Goal: Task Accomplishment & Management: Use online tool/utility

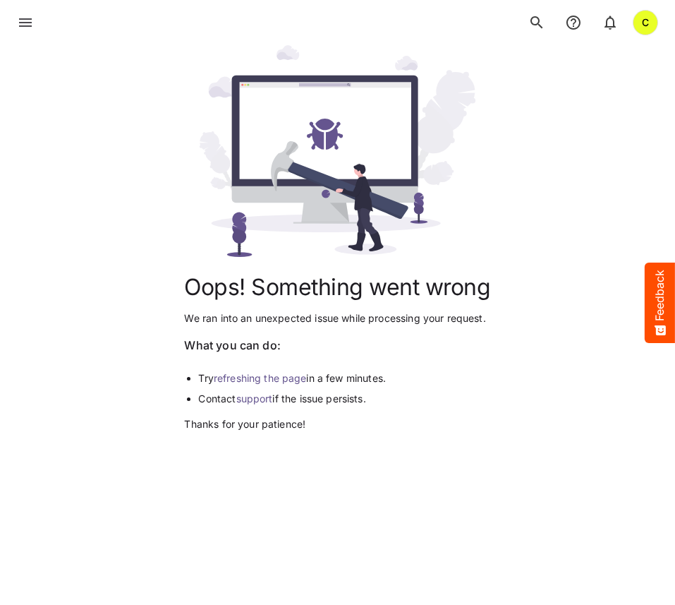
click at [238, 380] on link "refreshing the page" at bounding box center [260, 378] width 93 height 12
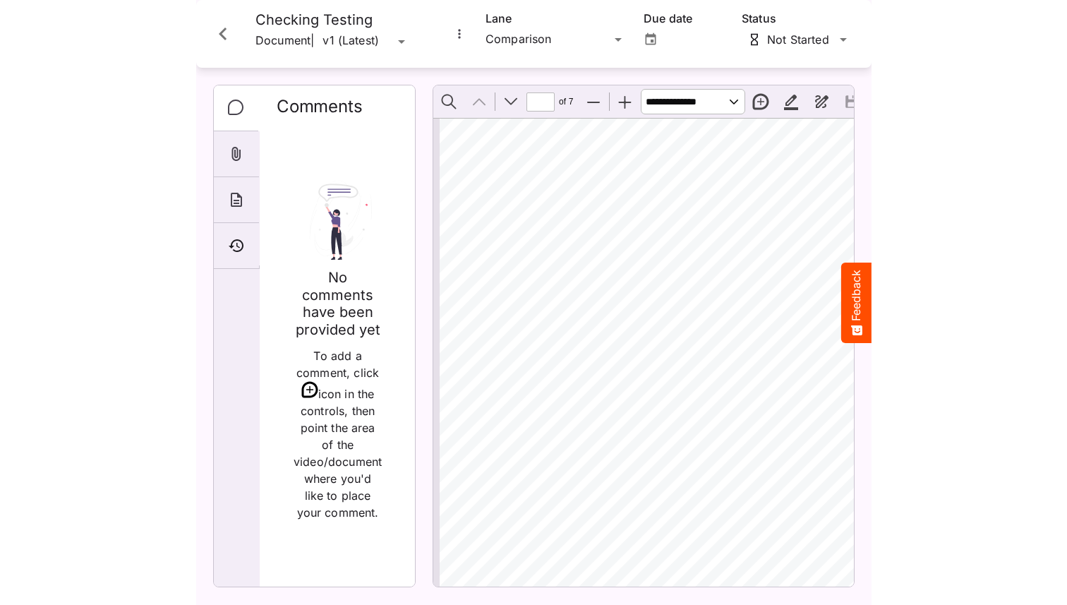
scroll to position [120, 0]
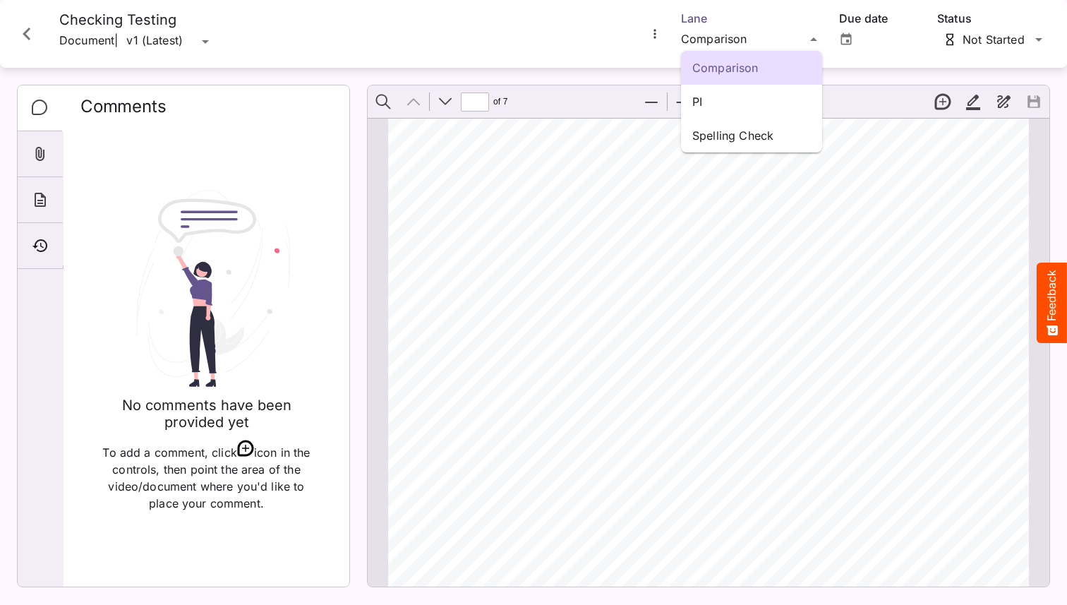
click at [675, 40] on div "Comparison PI Spelling Check [PERSON_NAME]'s Workspace / Patient Services C Med…" at bounding box center [533, 299] width 1067 height 598
click at [675, 132] on p "Spelling Check" at bounding box center [751, 135] width 119 height 17
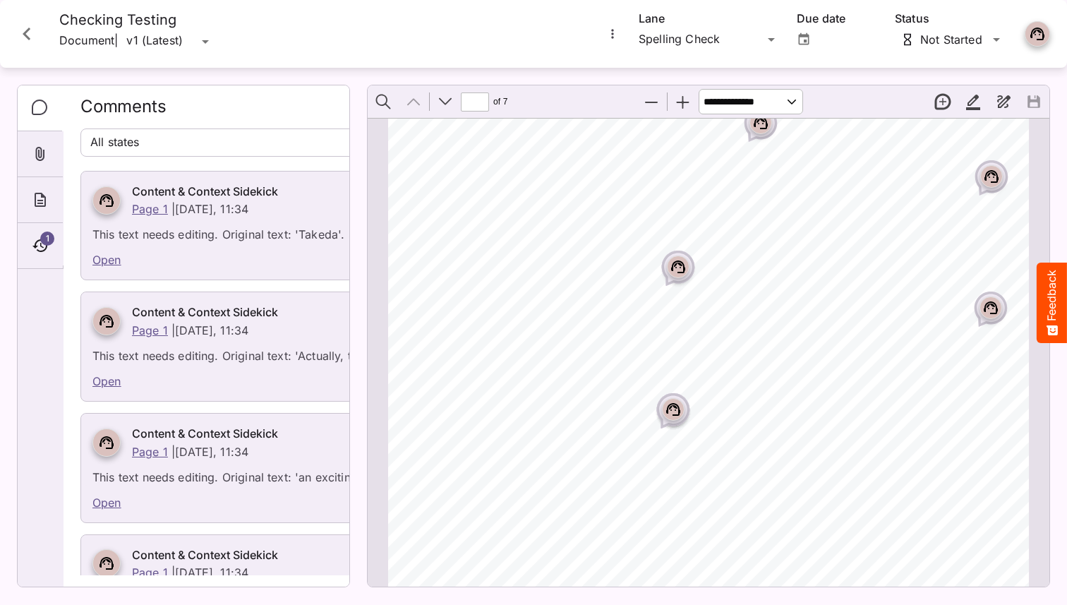
scroll to position [161, 0]
click at [675, 409] on icon "Page ⁨1⁩" at bounding box center [673, 408] width 14 height 13
click at [675, 409] on div "Page 1 Content & Context Sidekick [DATE], 11:34 This text needs editing. Origin…" at bounding box center [533, 299] width 1067 height 598
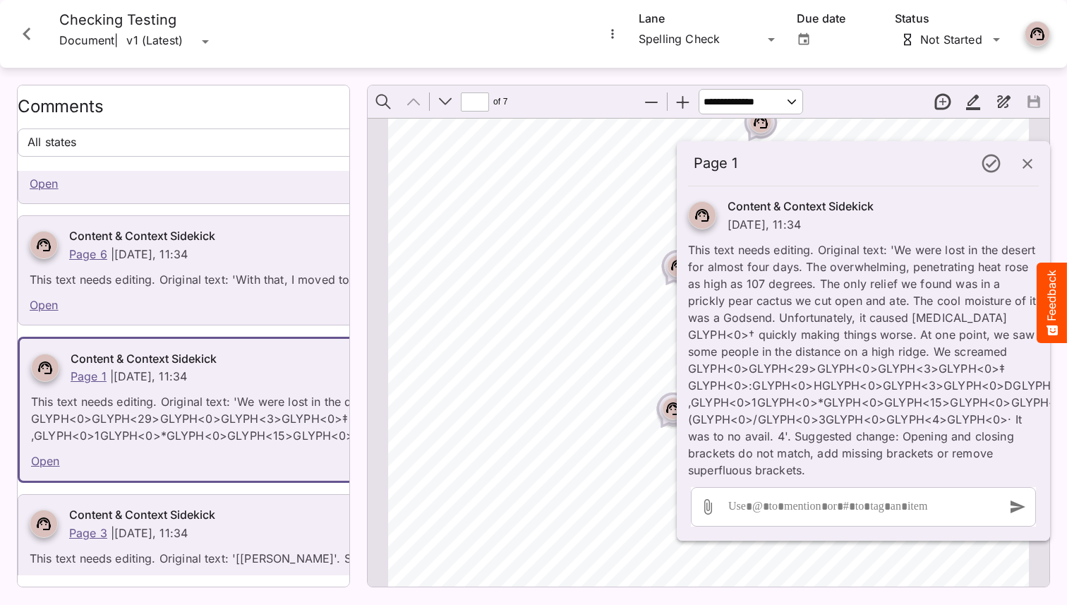
scroll to position [10587, 0]
click at [675, 403] on div "Content & Context Sidekick [DATE], 11:34 This text needs editing. Original text…" at bounding box center [863, 332] width 373 height 292
click at [675, 249] on p "This text needs editing. Original text: 'We were lost in the desert for almost …" at bounding box center [863, 356] width 351 height 246
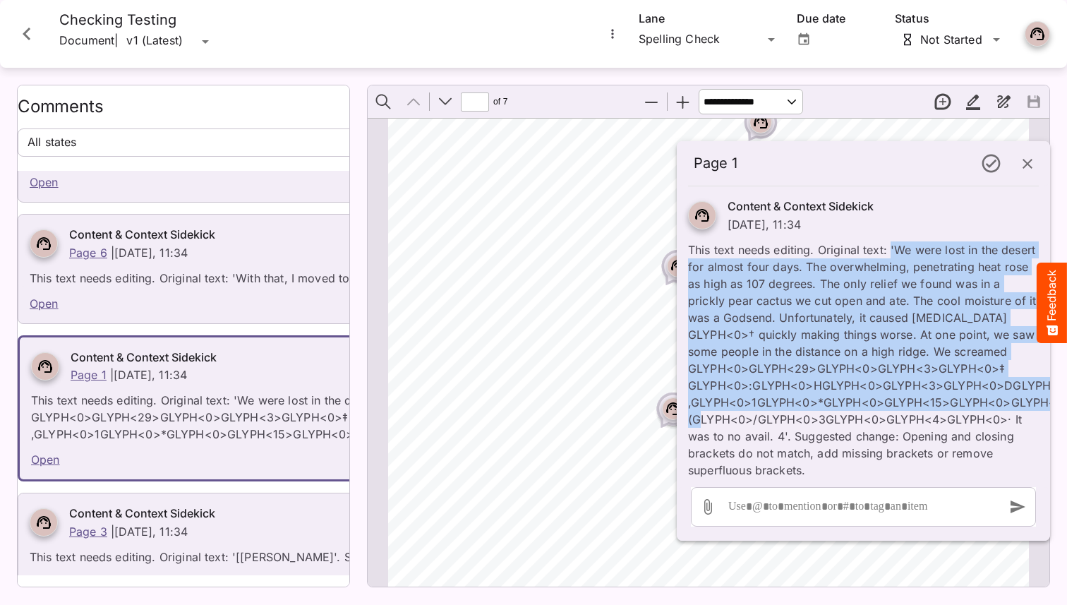
drag, startPoint x: 891, startPoint y: 249, endPoint x: 696, endPoint y: 399, distance: 246.0
click at [675, 399] on p "This text needs editing. Original text: 'We were lost in the desert for almost …" at bounding box center [863, 356] width 351 height 246
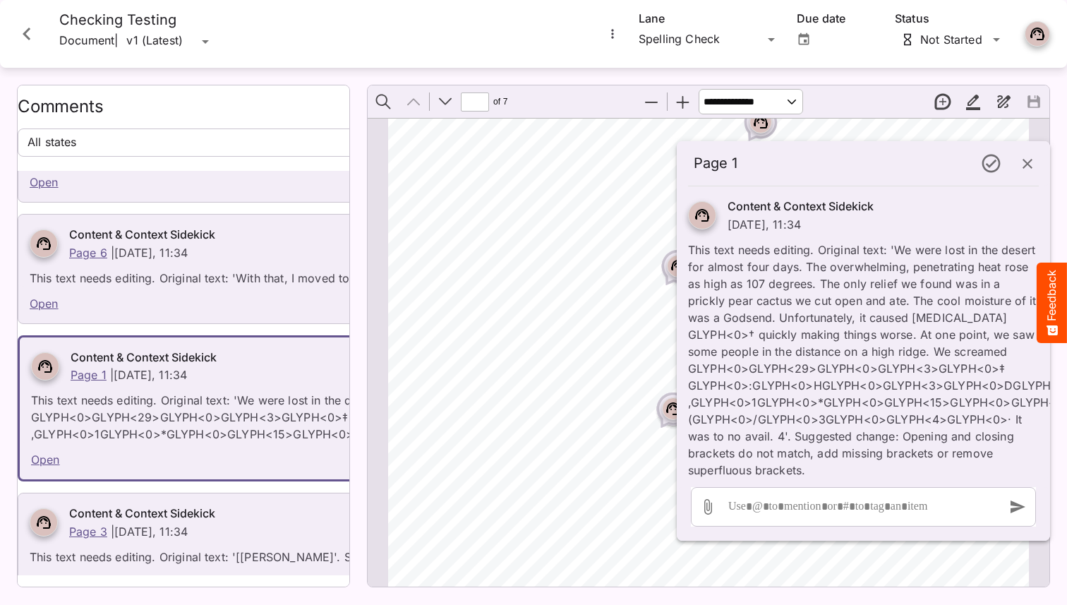
click at [675, 399] on glyph\<0 ",GLYPH<0>1GLYPH<0>*GLYPH<0>GLYPH<15>GLYPH<0>GLYPH<3>GLYPH<0>+GLYPH<0>(GLYPH<0>/…" at bounding box center [863, 436] width 351 height 85
click at [675, 404] on glyph\<0 ",GLYPH<0>1GLYPH<0>*GLYPH<0>GLYPH<15>GLYPH<0>GLYPH<3>GLYPH<0>+GLYPH<0>(GLYPH<0>/…" at bounding box center [863, 436] width 351 height 85
click at [600, 464] on span "some people in" at bounding box center [627, 460] width 85 height 12
click at [675, 166] on icon "button" at bounding box center [1027, 164] width 10 height 10
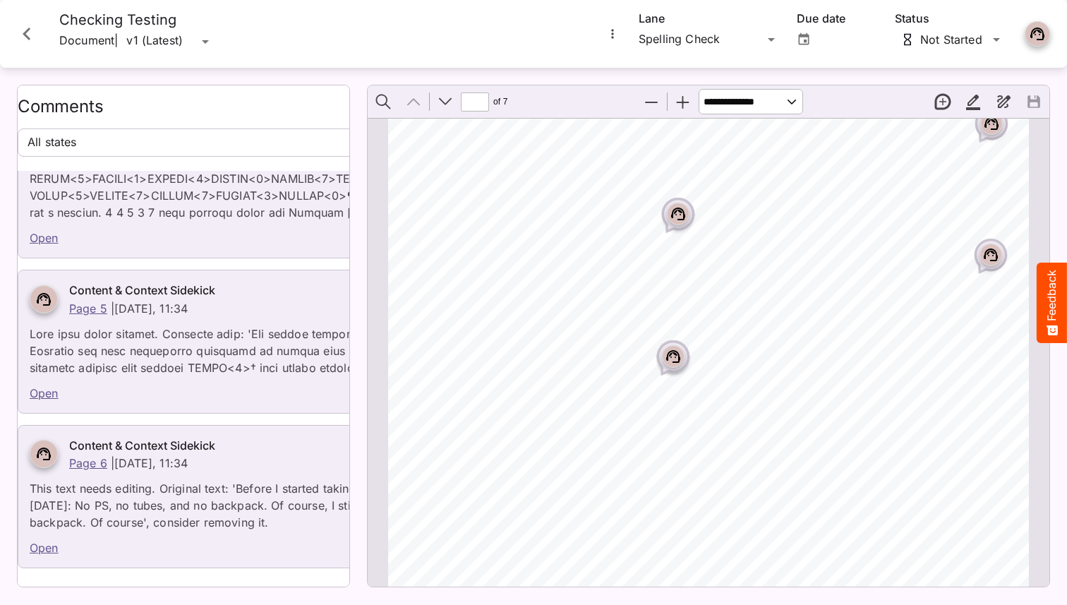
scroll to position [10220, 0]
drag, startPoint x: 687, startPoint y: 380, endPoint x: 699, endPoint y: 381, distance: 12.0
click at [675, 382] on span "—" at bounding box center [699, 388] width 12 height 12
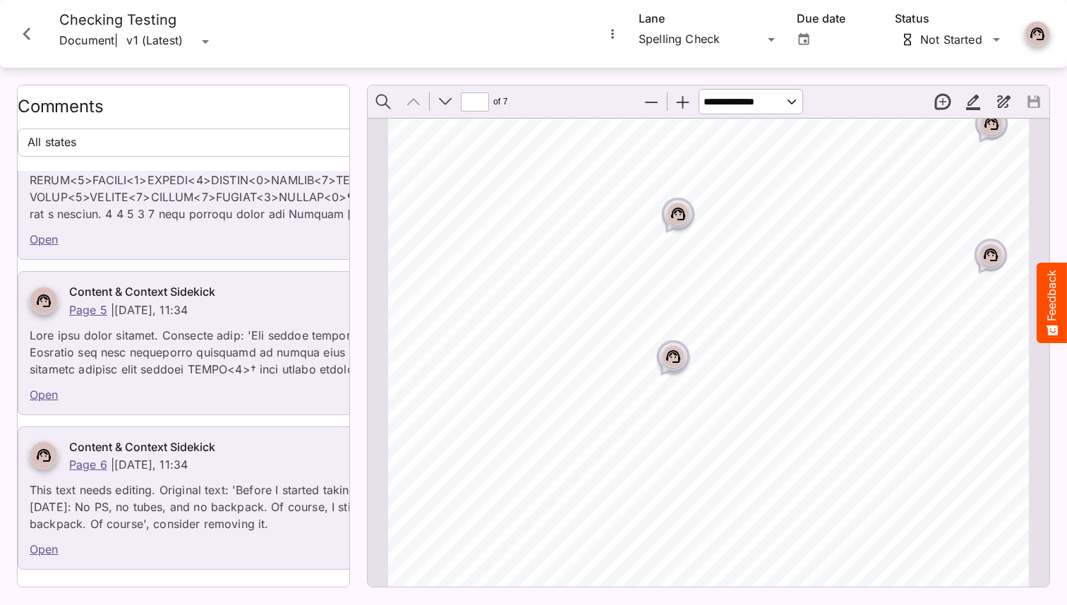
drag, startPoint x: 688, startPoint y: 380, endPoint x: 703, endPoint y: 380, distance: 15.5
click at [675, 362] on span "cool" at bounding box center [741, 367] width 22 height 12
click at [669, 349] on icon "Page ⁨1⁩" at bounding box center [673, 349] width 8 height 4
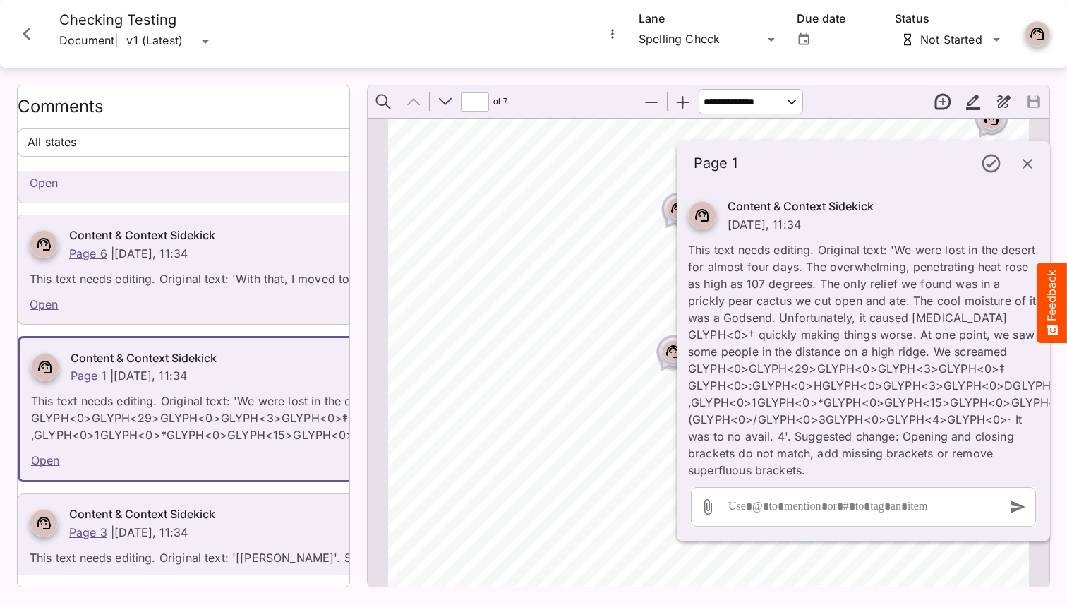
scroll to position [10587, 0]
click at [675, 162] on icon "button" at bounding box center [1027, 164] width 10 height 10
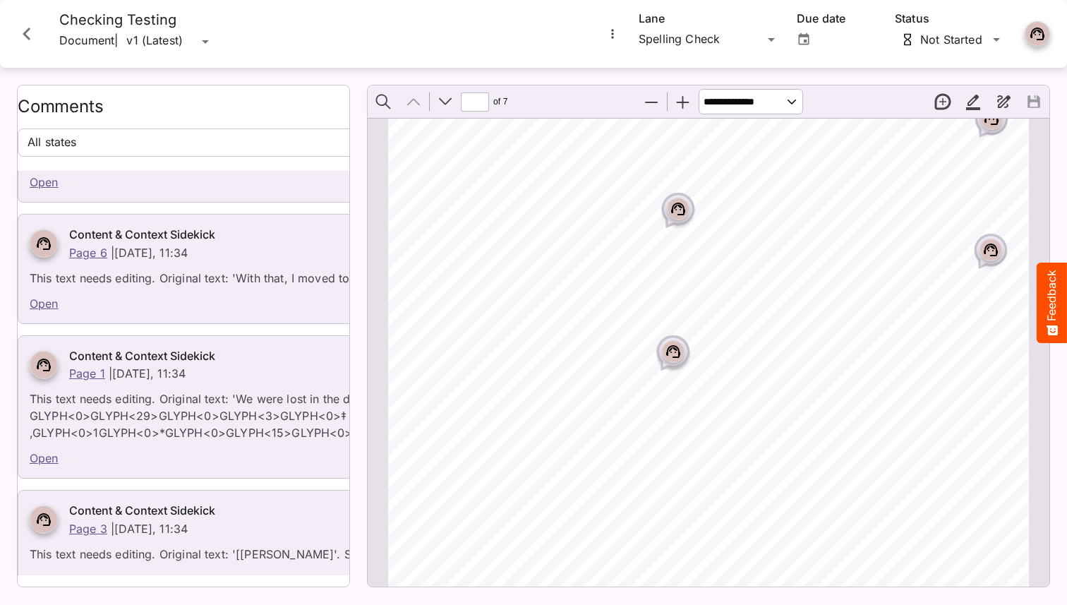
click at [670, 356] on rect "Page ⁨1⁩" at bounding box center [673, 351] width 17 height 17
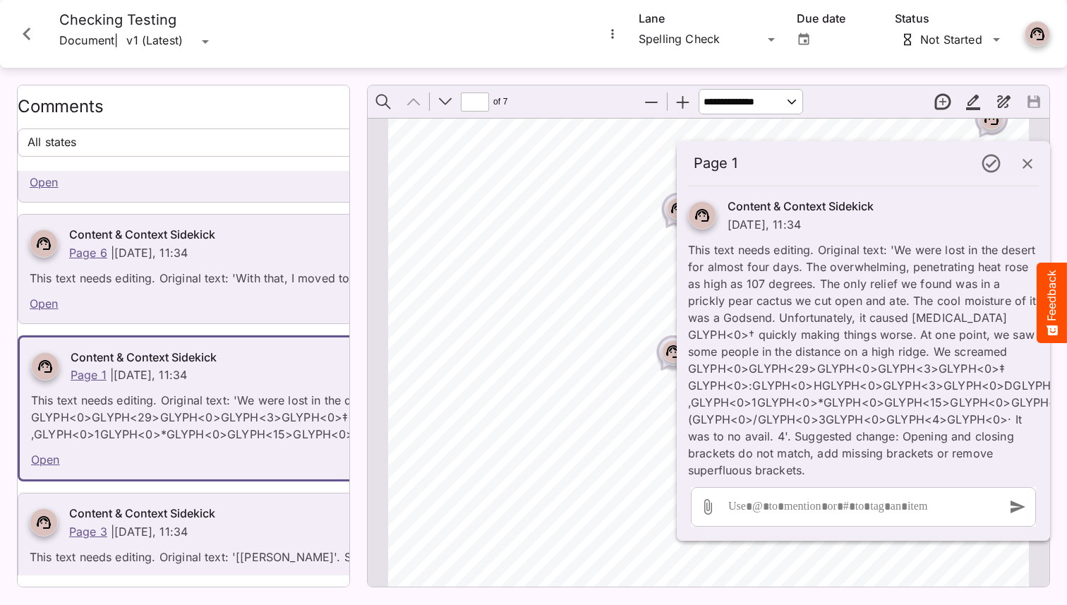
click at [675, 165] on icon "button" at bounding box center [1027, 163] width 17 height 17
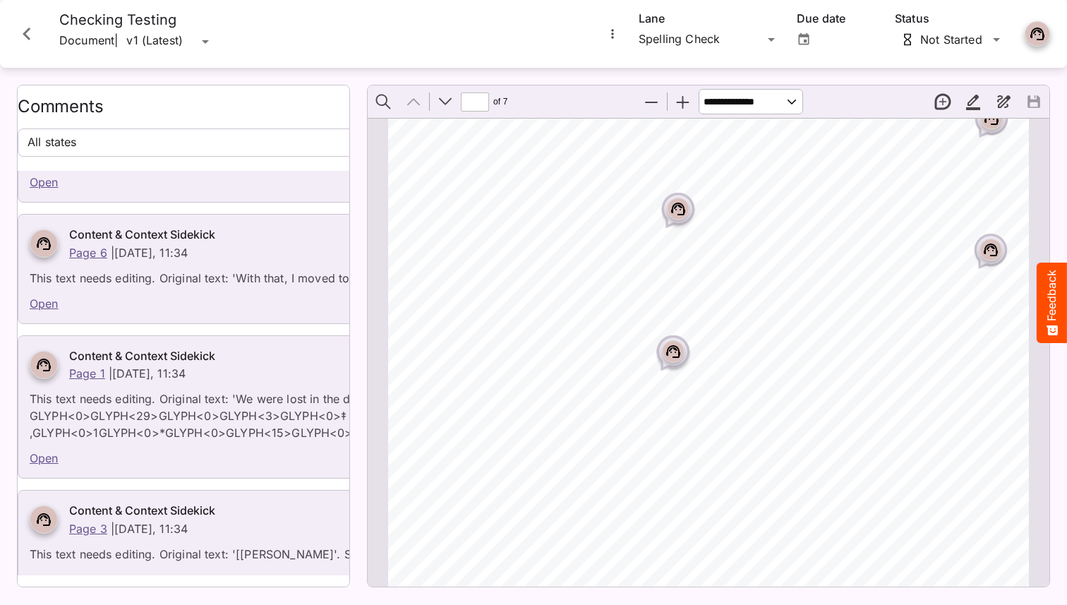
click at [675, 356] on rect "Page ⁨1⁩" at bounding box center [673, 351] width 17 height 17
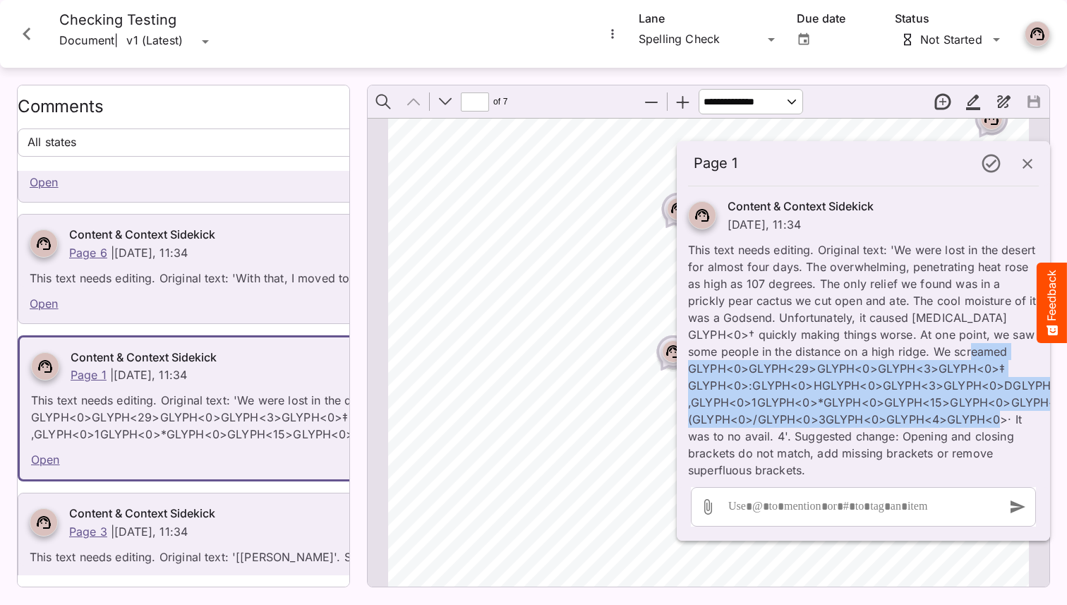
drag, startPoint x: 688, startPoint y: 370, endPoint x: 1002, endPoint y: 399, distance: 315.3
click at [675, 399] on p "This text needs editing. Original text: 'We were lost in the desert for almost …" at bounding box center [863, 356] width 351 height 246
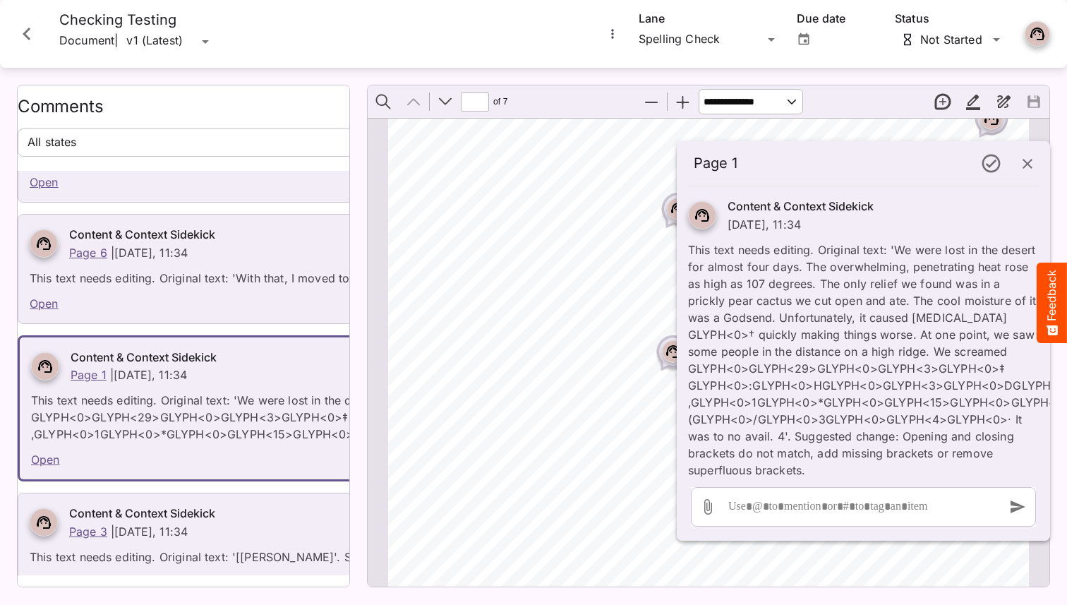
click at [586, 432] on div "US - [PERSON_NAME] - 0389 v1.0 0 2 /21 [PERSON_NAME] GATTEX Ambassador I’d like…" at bounding box center [714, 329] width 653 height 845
click at [675, 167] on icon "button" at bounding box center [1027, 163] width 17 height 17
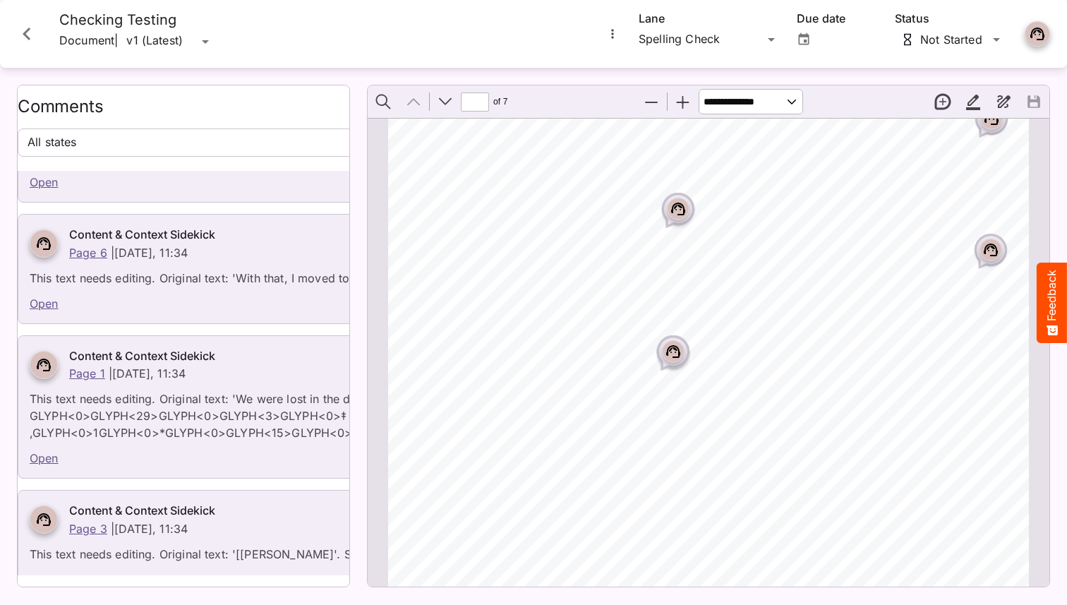
drag, startPoint x: 30, startPoint y: 380, endPoint x: 77, endPoint y: 379, distance: 47.3
drag, startPoint x: 684, startPoint y: 378, endPoint x: 698, endPoint y: 376, distance: 13.5
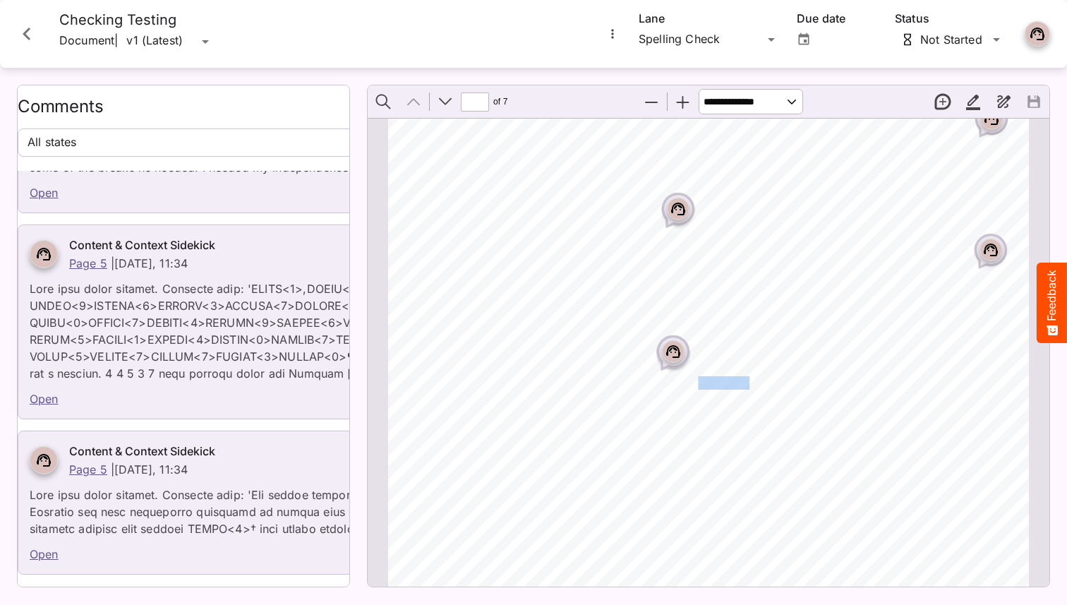
scroll to position [10057, 0]
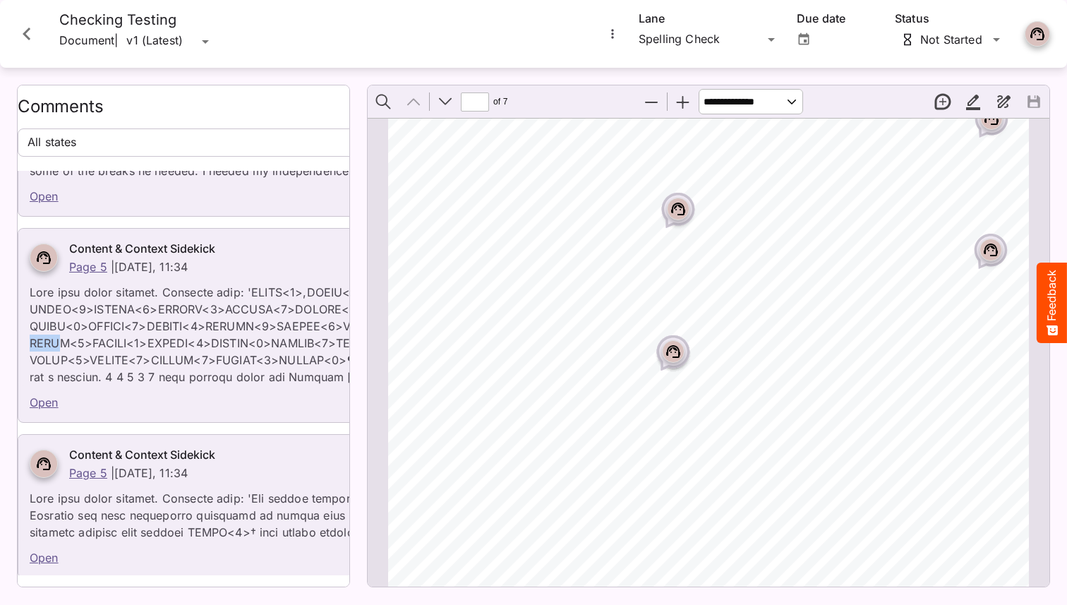
drag, startPoint x: 32, startPoint y: 309, endPoint x: 59, endPoint y: 306, distance: 27.7
click at [675, 398] on span "the distance on a high ridge." at bounding box center [756, 403] width 161 height 12
drag, startPoint x: 517, startPoint y: 412, endPoint x: 651, endPoint y: 413, distance: 134.8
click at [651, 413] on div "US - [PERSON_NAME] - 0389 v1.0 0 2 /21 [PERSON_NAME] GATTEX Ambassador I’d like…" at bounding box center [714, 329] width 653 height 845
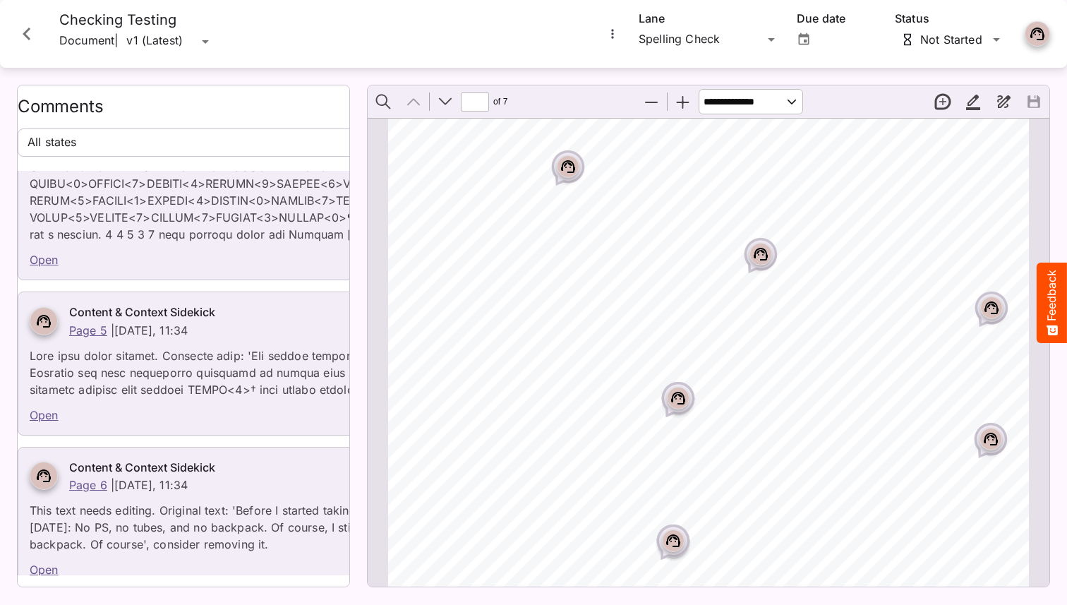
scroll to position [0, 0]
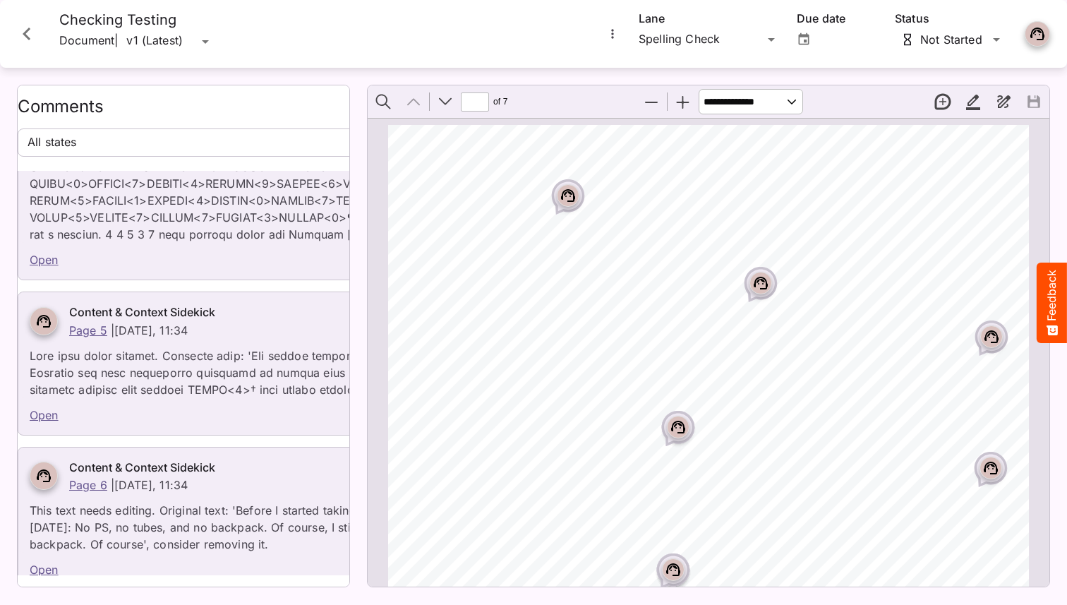
click at [447, 102] on button "Next" at bounding box center [445, 102] width 30 height 30
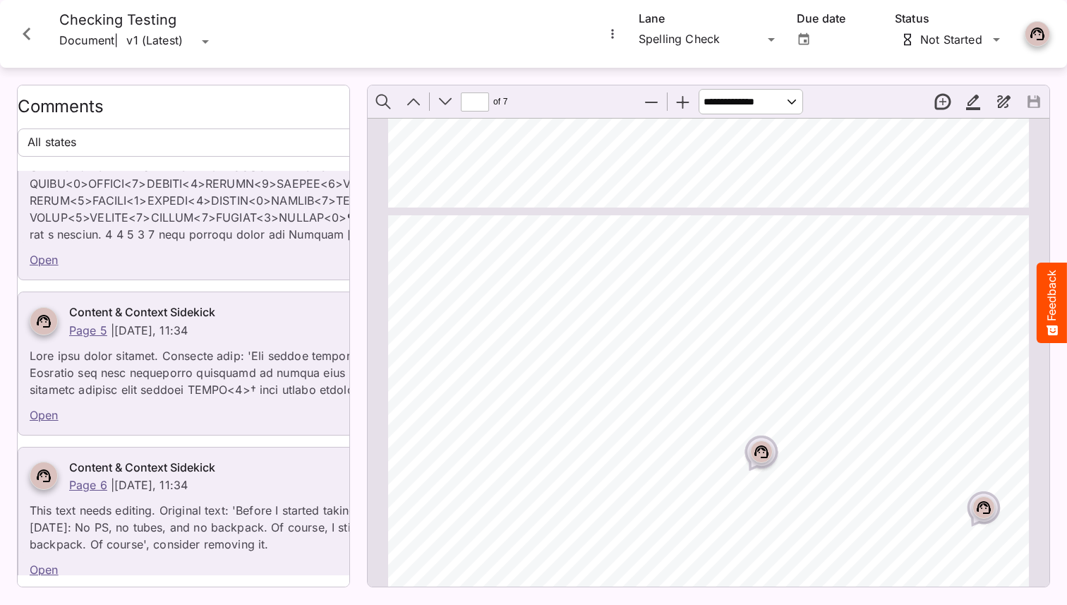
scroll to position [3272, 0]
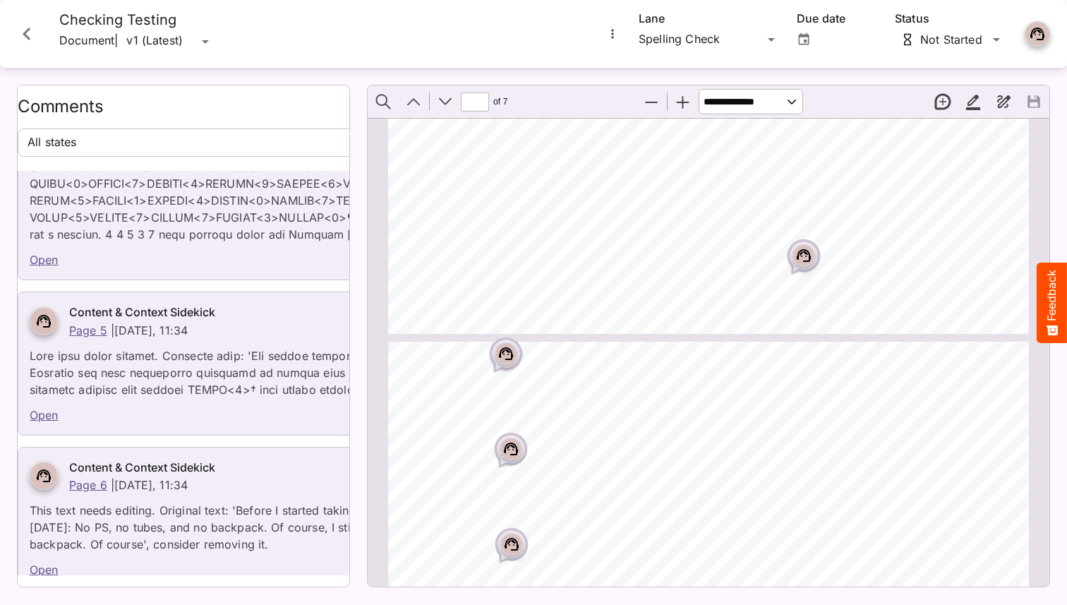
type input "*"
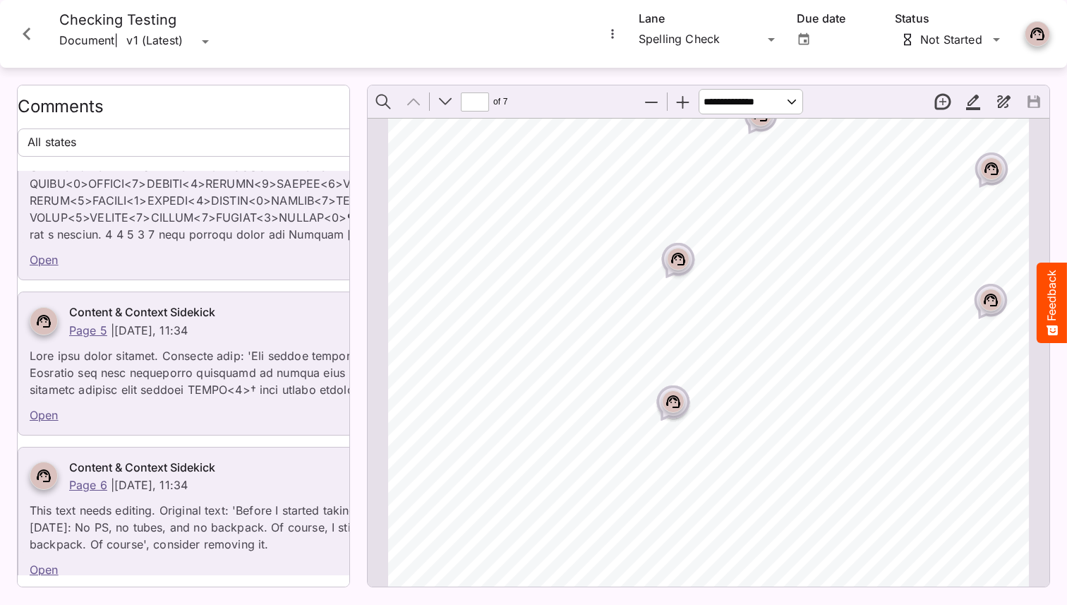
scroll to position [0, 0]
